Goal: Task Accomplishment & Management: Use online tool/utility

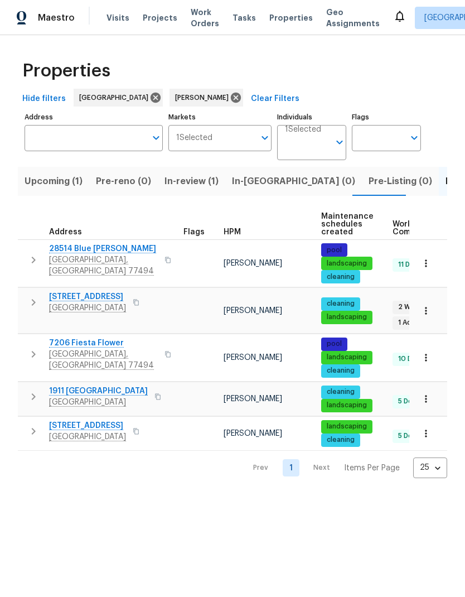
click at [80, 300] on span "[STREET_ADDRESS]" at bounding box center [87, 296] width 77 height 11
click at [94, 306] on span "[GEOGRAPHIC_DATA]" at bounding box center [87, 307] width 77 height 11
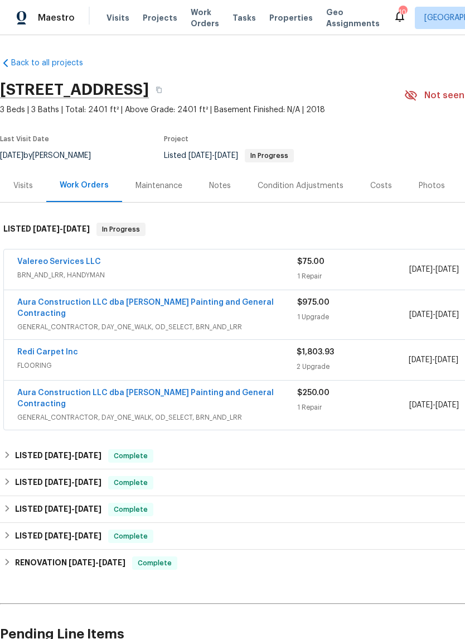
click at [44, 264] on link "Valereo Services LLC" at bounding box center [59, 262] width 84 height 8
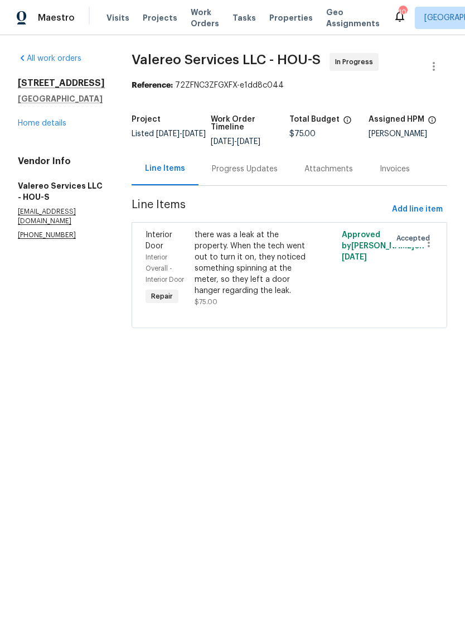
click at [250, 172] on div "Progress Updates" at bounding box center [245, 168] width 66 height 11
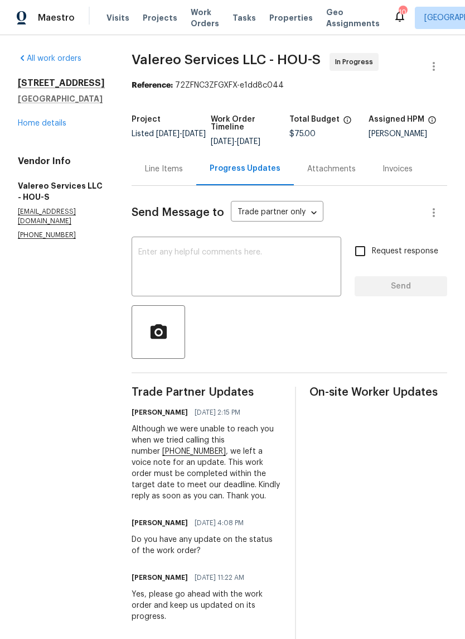
click at [44, 127] on link "Home details" at bounding box center [42, 123] width 49 height 8
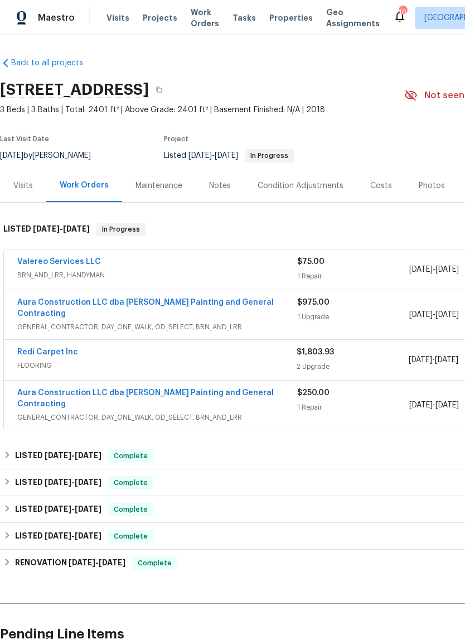
click at [49, 262] on link "Valereo Services LLC" at bounding box center [59, 262] width 84 height 8
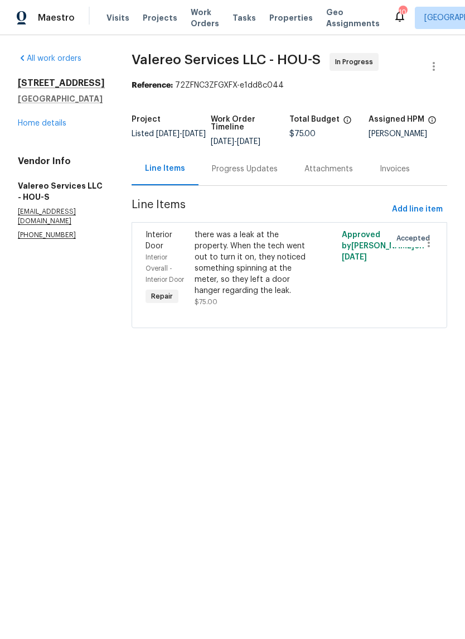
click at [393, 12] on icon at bounding box center [399, 15] width 13 height 13
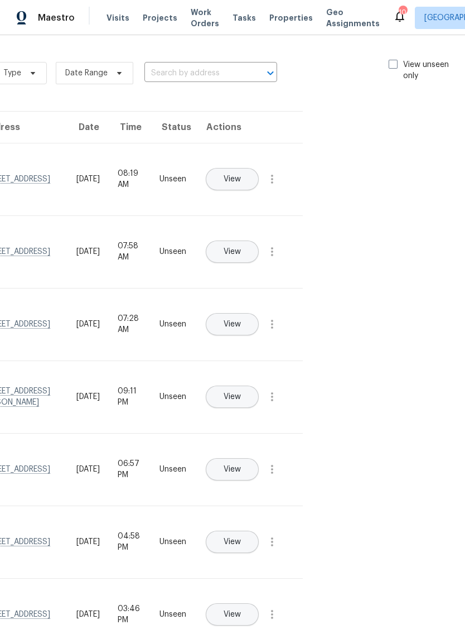
scroll to position [0, 125]
click at [393, 60] on span at bounding box center [394, 64] width 9 height 9
click at [393, 60] on input "View unseen only" at bounding box center [393, 62] width 7 height 7
checkbox input "true"
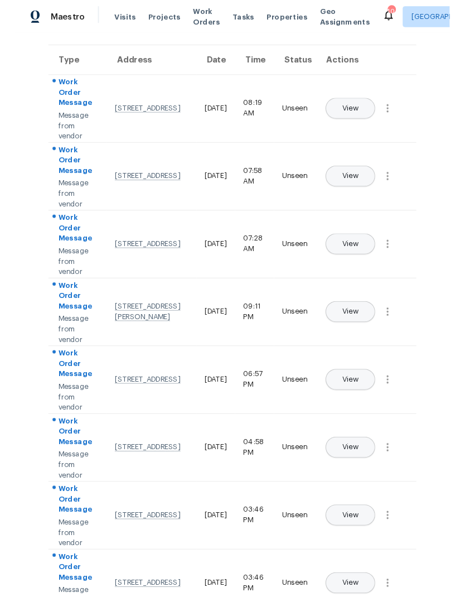
scroll to position [63, 0]
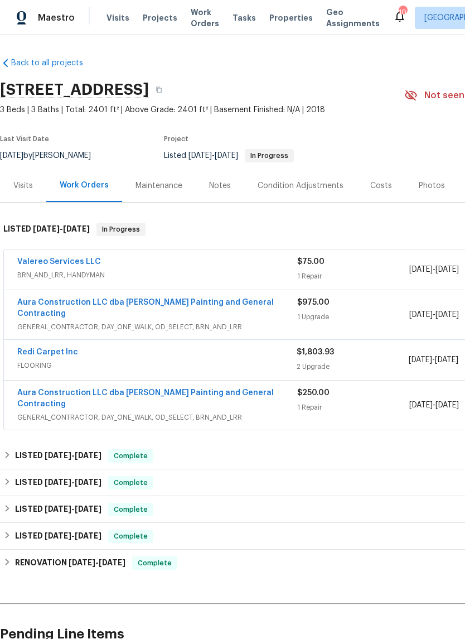
click at [166, 185] on div "Maintenance" at bounding box center [159, 185] width 47 height 11
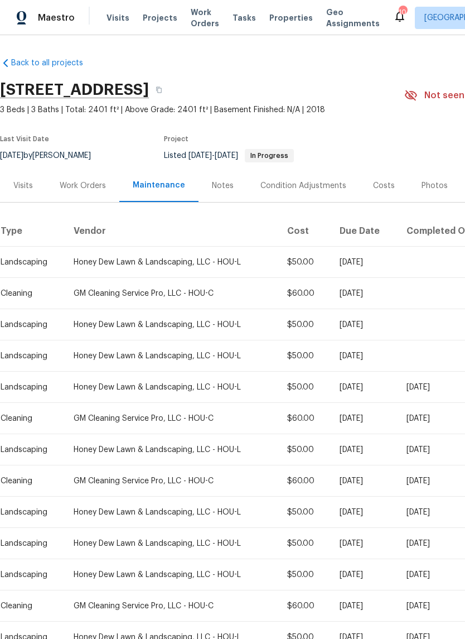
click at [83, 188] on div "Work Orders" at bounding box center [83, 185] width 46 height 11
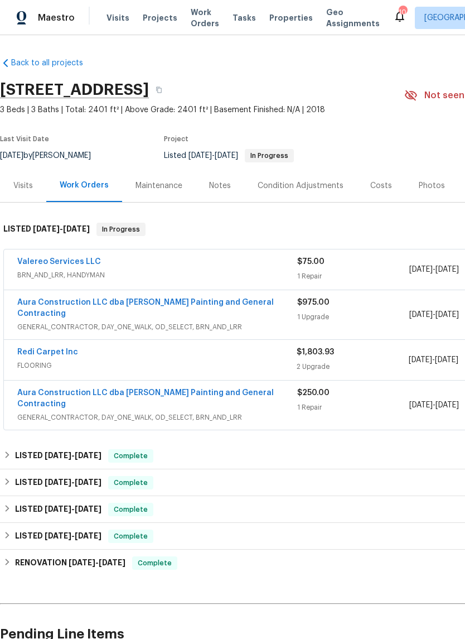
click at [73, 263] on link "Valereo Services LLC" at bounding box center [59, 262] width 84 height 8
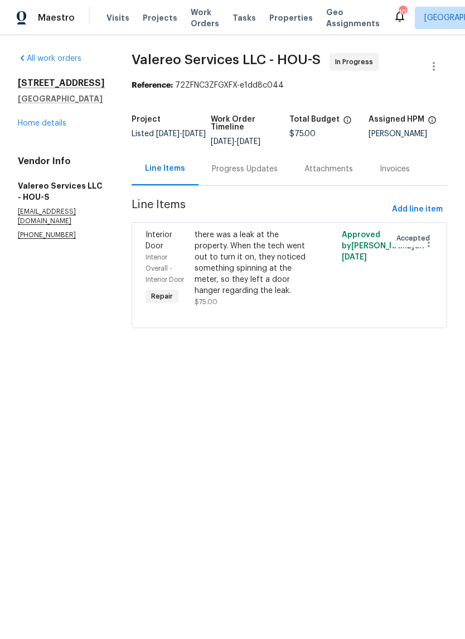
click at [241, 165] on div "Progress Updates" at bounding box center [245, 168] width 66 height 11
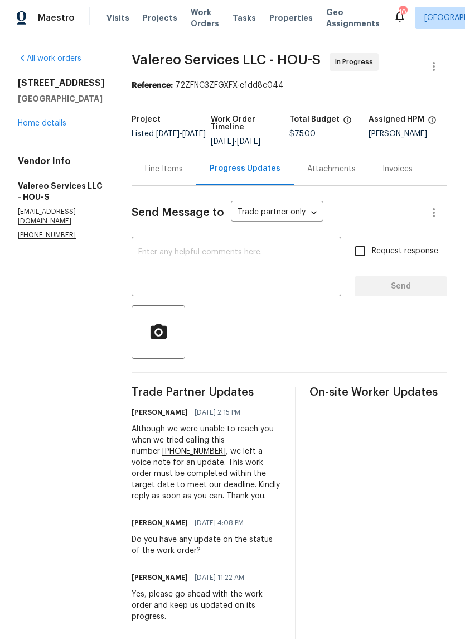
click at [54, 127] on link "Home details" at bounding box center [42, 123] width 49 height 8
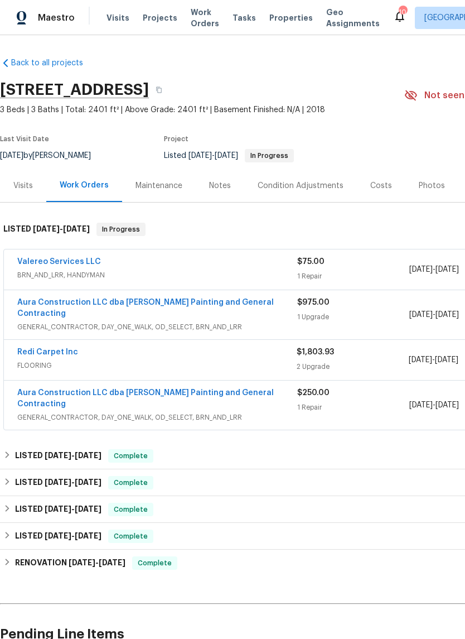
click at [393, 11] on icon at bounding box center [399, 15] width 13 height 13
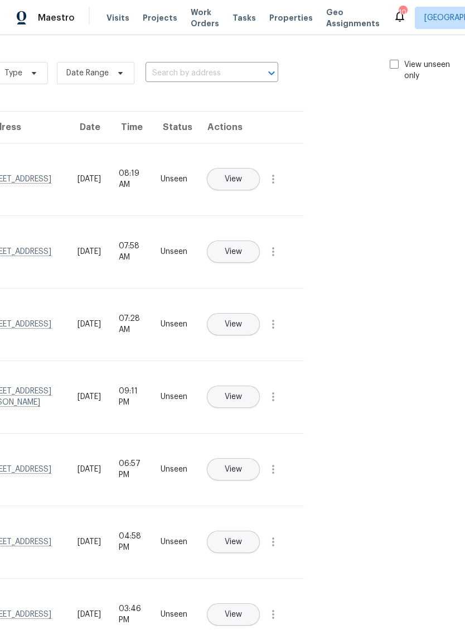
scroll to position [0, 125]
click at [390, 66] on span at bounding box center [394, 64] width 9 height 9
click at [390, 66] on input "View unseen only" at bounding box center [393, 62] width 7 height 7
checkbox input "true"
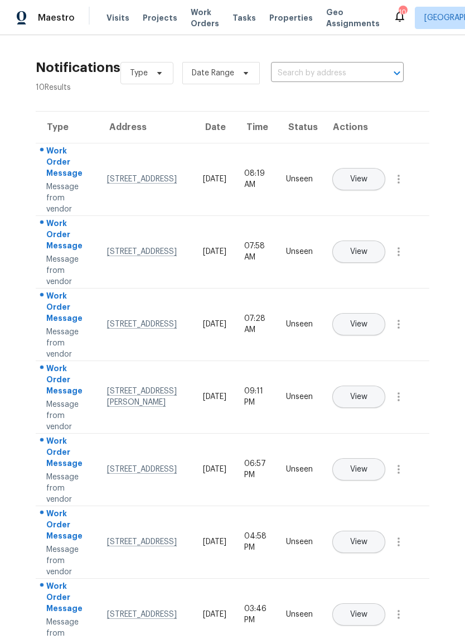
scroll to position [0, 0]
click at [400, 183] on icon "button" at bounding box center [399, 179] width 2 height 9
click at [366, 195] on div "Mark Seen" at bounding box center [335, 192] width 87 height 11
click at [394, 257] on icon "button" at bounding box center [398, 250] width 13 height 13
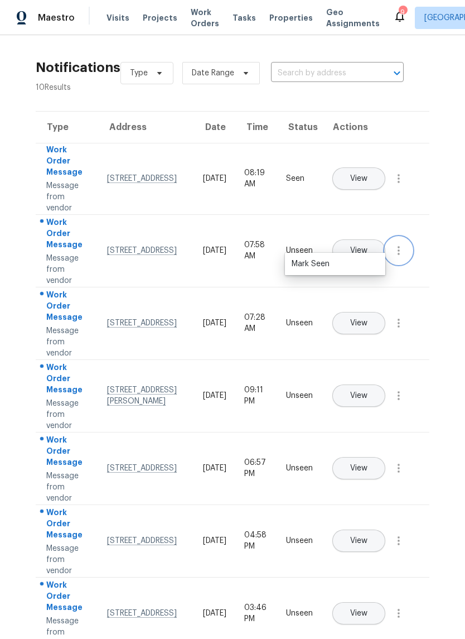
click at [394, 257] on icon "button" at bounding box center [398, 250] width 13 height 13
click at [401, 330] on icon "button" at bounding box center [398, 322] width 13 height 13
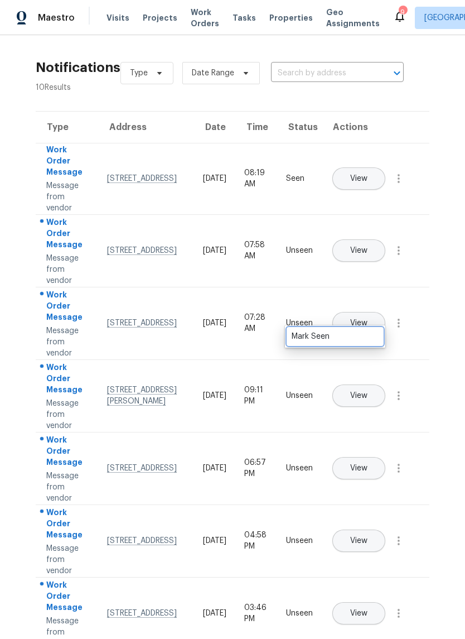
click at [369, 336] on div "Mark Seen" at bounding box center [335, 336] width 87 height 11
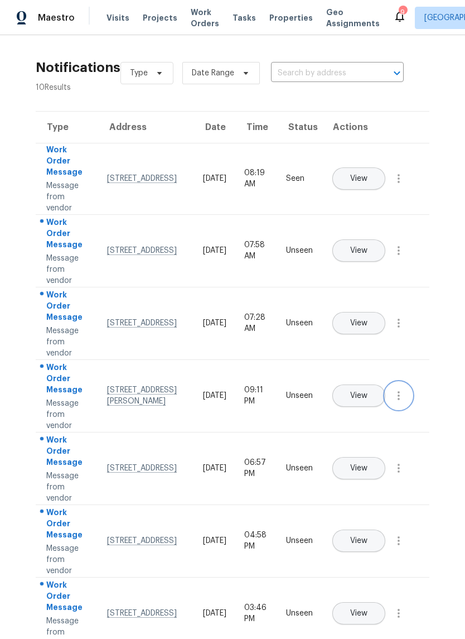
click at [403, 402] on icon "button" at bounding box center [398, 395] width 13 height 13
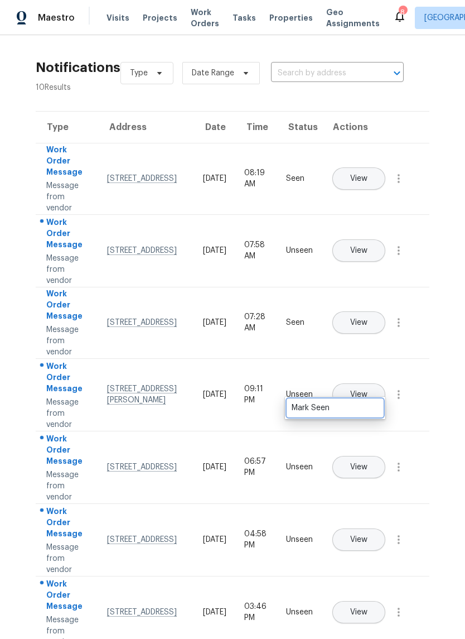
click at [359, 415] on link "Mark Seen" at bounding box center [335, 407] width 95 height 17
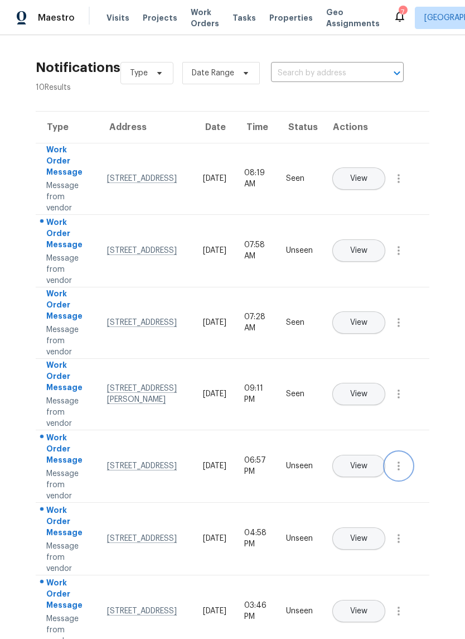
click at [398, 472] on icon "button" at bounding box center [398, 465] width 13 height 13
click at [361, 483] on div "Mark Seen" at bounding box center [335, 479] width 87 height 11
click at [399, 542] on icon "button" at bounding box center [399, 537] width 2 height 9
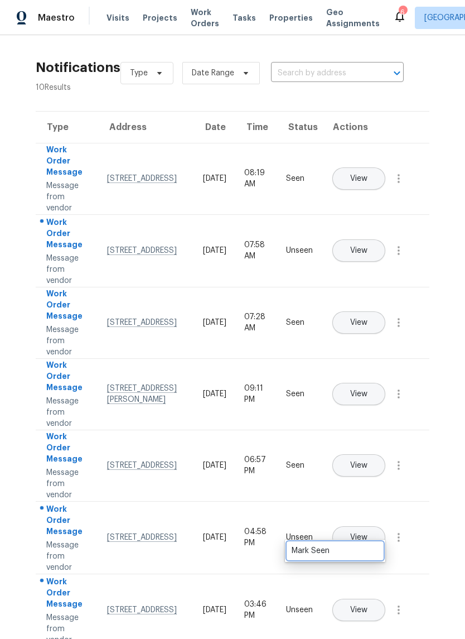
click at [352, 551] on div "Mark Seen" at bounding box center [335, 550] width 87 height 11
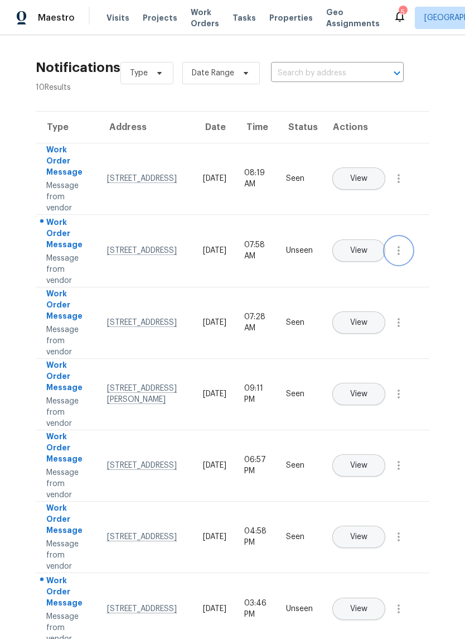
click at [401, 257] on icon "button" at bounding box center [398, 250] width 13 height 13
click at [364, 264] on div "Mark Seen" at bounding box center [335, 263] width 87 height 11
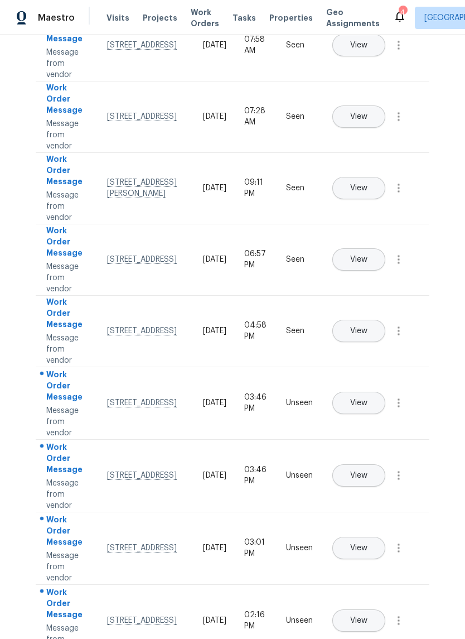
scroll to position [27, 0]
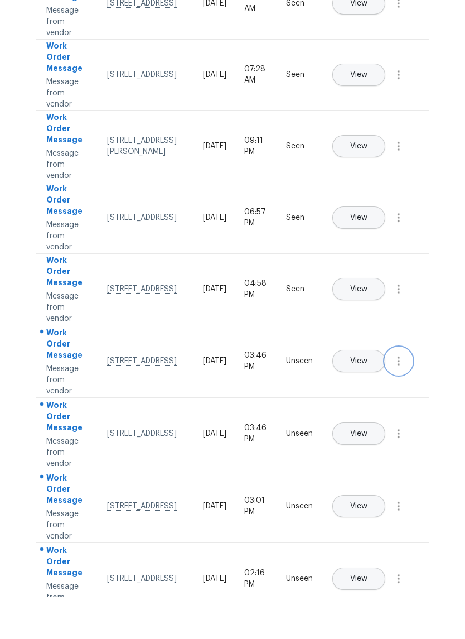
click at [405, 396] on icon "button" at bounding box center [398, 402] width 13 height 13
click at [368, 410] on div "Mark Seen" at bounding box center [335, 415] width 87 height 11
click at [403, 469] on icon "button" at bounding box center [398, 475] width 13 height 13
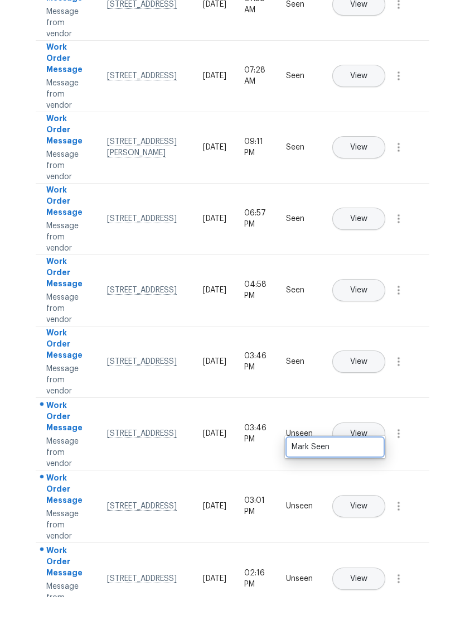
click at [368, 483] on div "Mark Seen" at bounding box center [335, 488] width 87 height 11
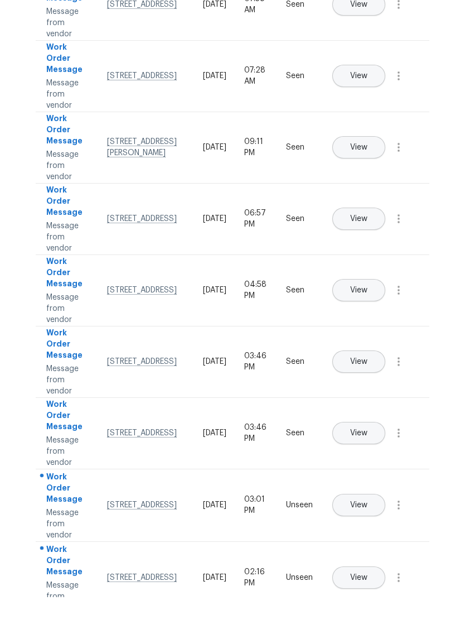
scroll to position [202, 0]
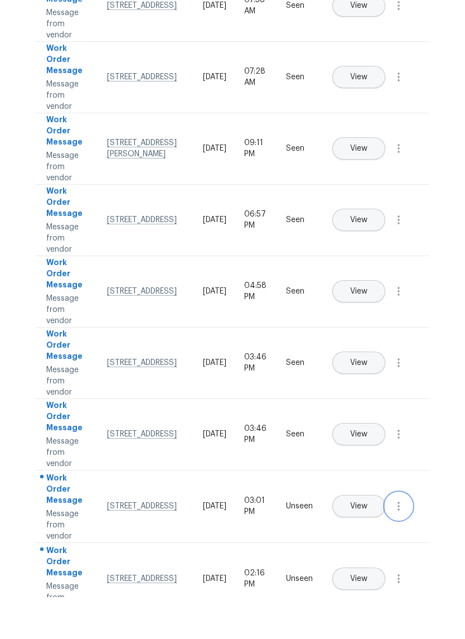
click at [402, 541] on icon "button" at bounding box center [398, 547] width 13 height 13
click at [371, 556] on div "Mark Seen" at bounding box center [335, 561] width 87 height 11
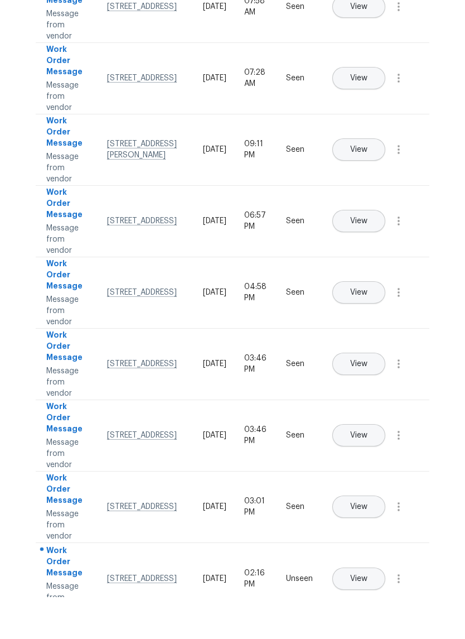
click at [402, 614] on icon "button" at bounding box center [398, 620] width 13 height 13
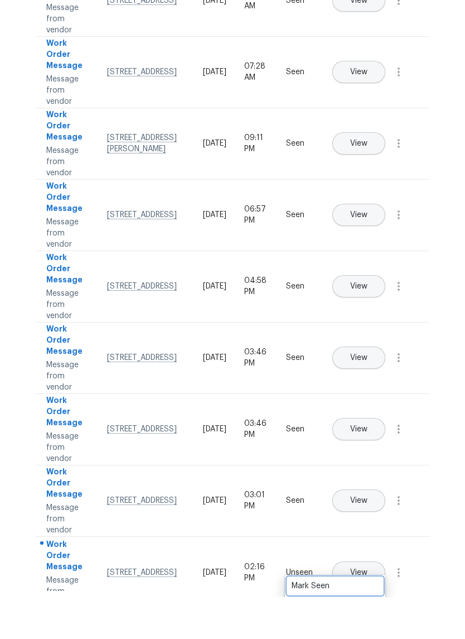
click at [356, 622] on div "Mark Seen" at bounding box center [335, 627] width 87 height 11
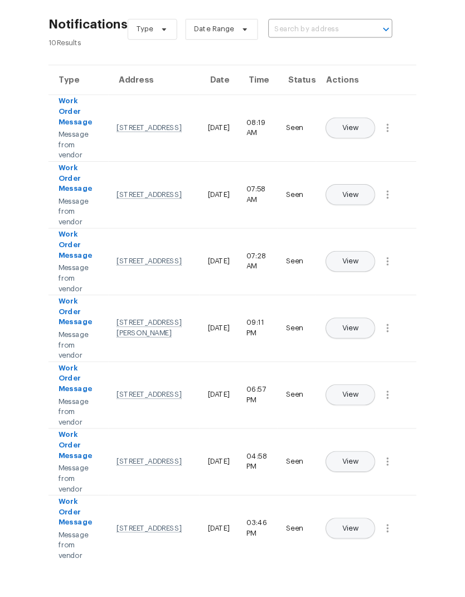
scroll to position [0, 0]
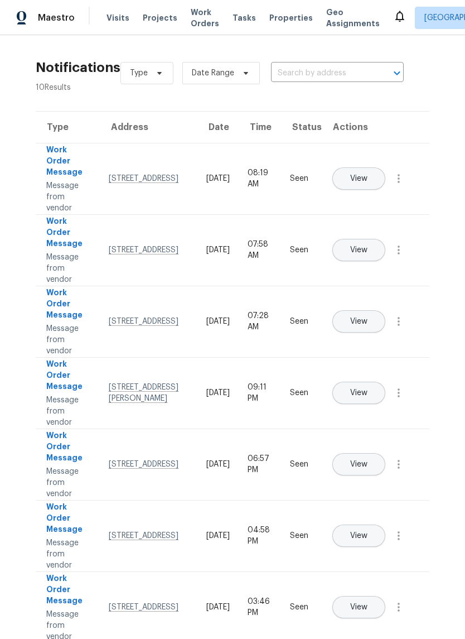
click at [118, 12] on span "Visits" at bounding box center [118, 17] width 23 height 11
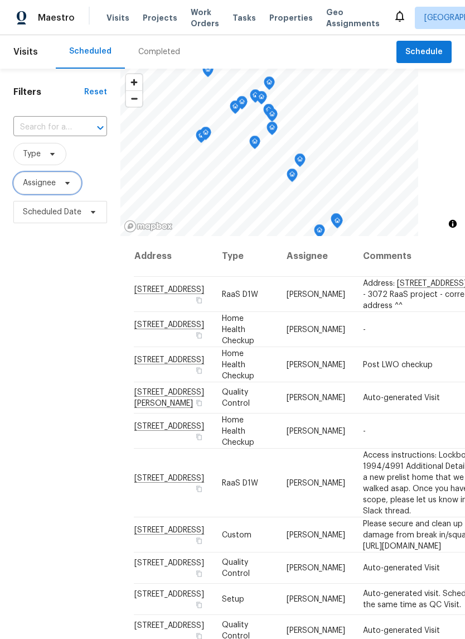
click at [41, 178] on span "Assignee" at bounding box center [39, 182] width 33 height 11
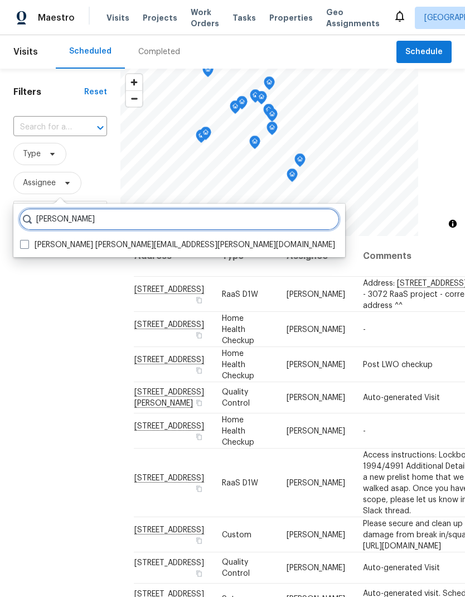
type input "Navid ranjbar"
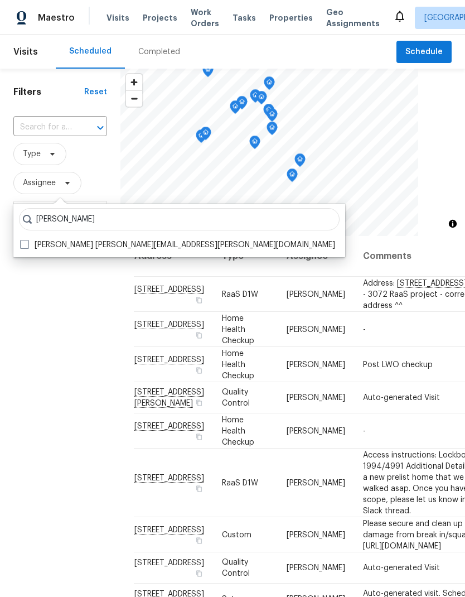
click at [30, 242] on label "Navid Ranjbar navid.ranjbar@opendoor.com" at bounding box center [177, 244] width 315 height 11
click at [27, 242] on input "Navid Ranjbar navid.ranjbar@opendoor.com" at bounding box center [23, 242] width 7 height 7
checkbox input "true"
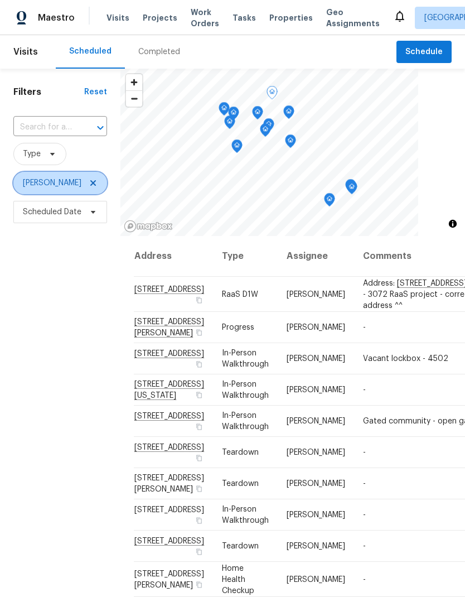
click at [89, 178] on icon at bounding box center [93, 182] width 9 height 9
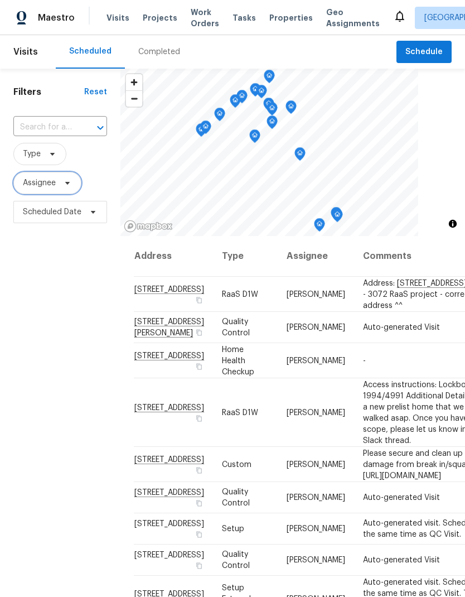
click at [49, 180] on span "Assignee" at bounding box center [39, 182] width 33 height 11
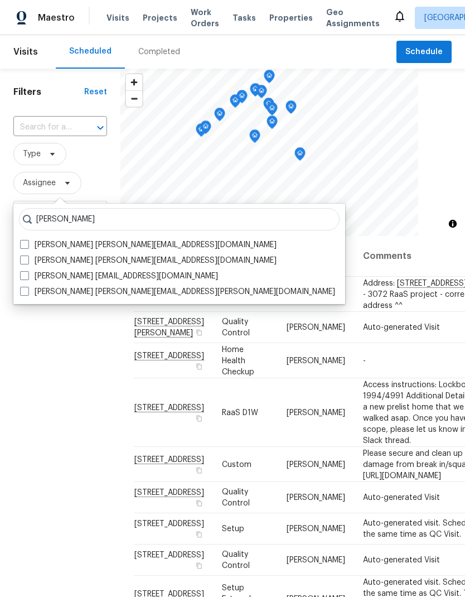
type input "Maria za"
click at [24, 260] on span at bounding box center [24, 259] width 9 height 9
click at [24, 260] on input "Maria Zakharnitskaia maria.zakharnitskaia@opendoor.com" at bounding box center [23, 258] width 7 height 7
checkbox input "true"
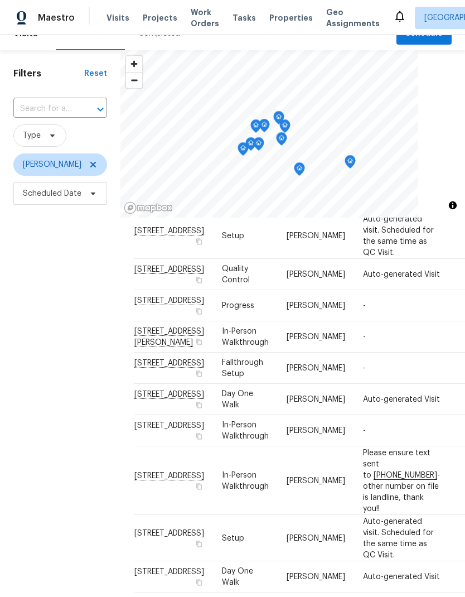
scroll to position [17, 0]
